Goal: Manage account settings

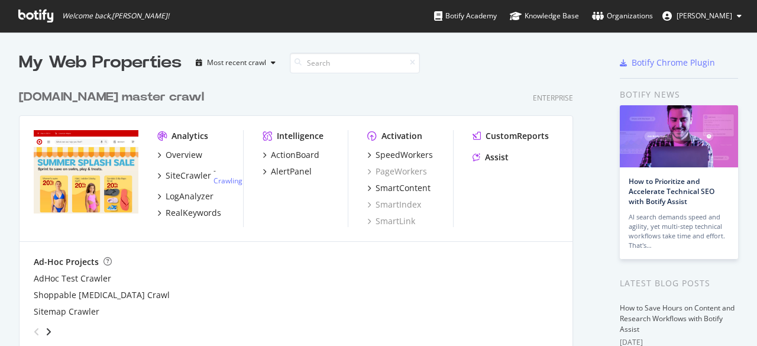
scroll to position [337, 739]
click at [693, 22] on button "[PERSON_NAME]" at bounding box center [702, 16] width 98 height 19
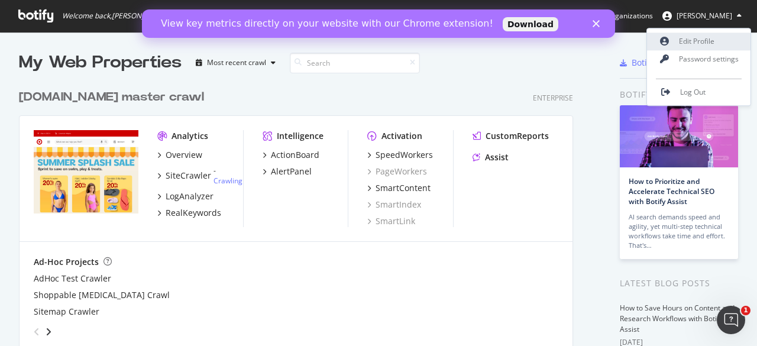
scroll to position [0, 0]
click at [597, 24] on polygon "Close" at bounding box center [596, 23] width 7 height 7
